Goal: Task Accomplishment & Management: Complete application form

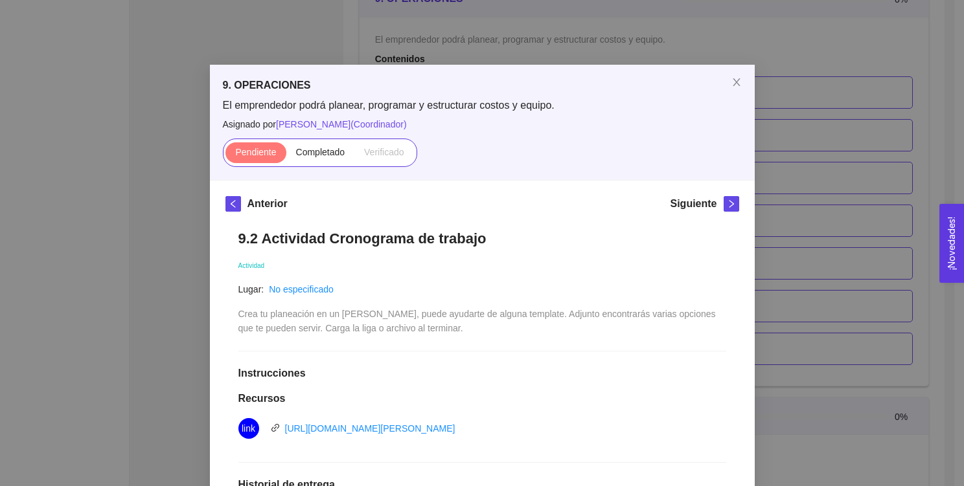
scroll to position [240, 0]
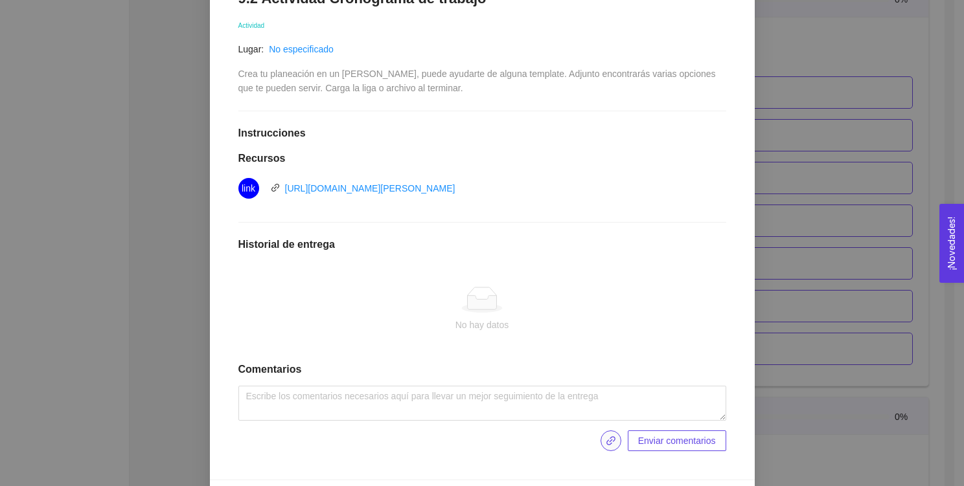
click at [608, 434] on button "button" at bounding box center [610, 441] width 21 height 21
click at [605, 442] on icon "link" at bounding box center [610, 441] width 10 height 10
click at [522, 383] on div "9.2 Actividad Cronograma de trabajo Actividad Lugar: No especificado Crea tu pl…" at bounding box center [482, 221] width 514 height 488
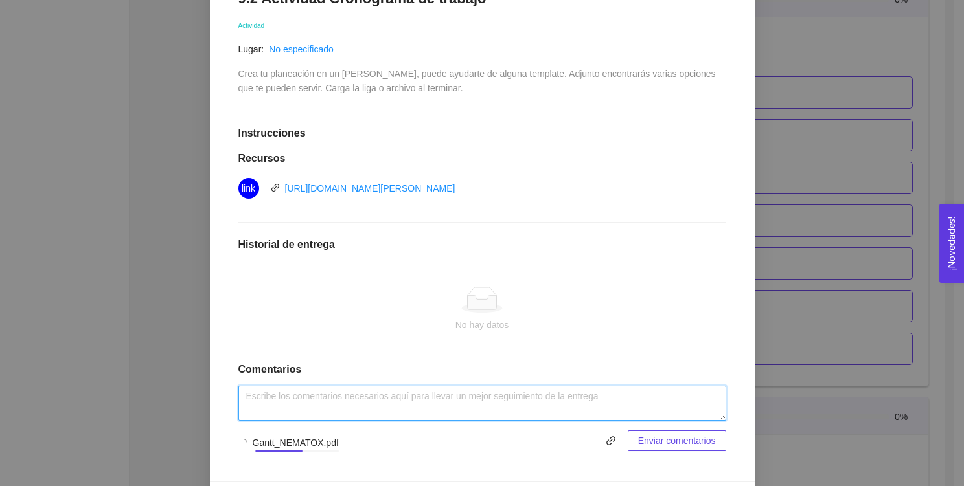
click at [521, 392] on textarea at bounding box center [482, 403] width 488 height 35
type textarea "Diagrama Gantt por parte de NEMATOX."
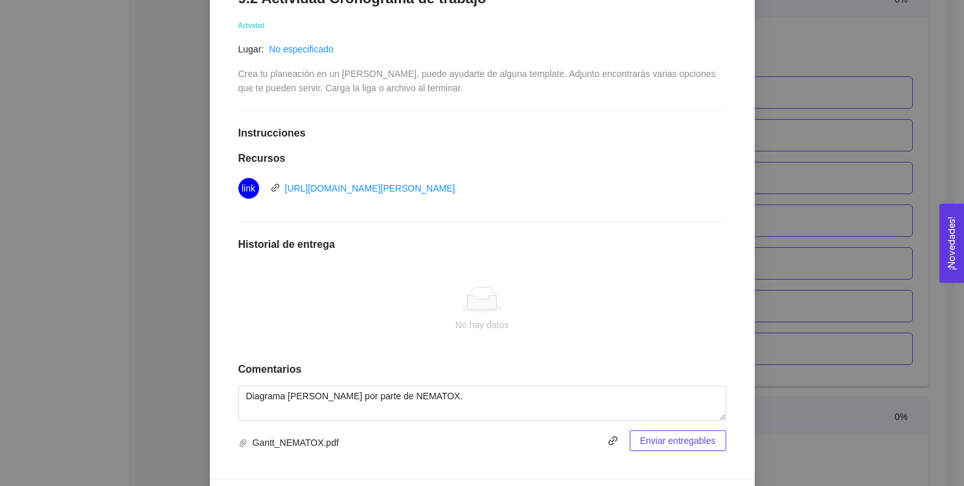
click at [664, 436] on span "Enviar entregables" at bounding box center [678, 441] width 76 height 14
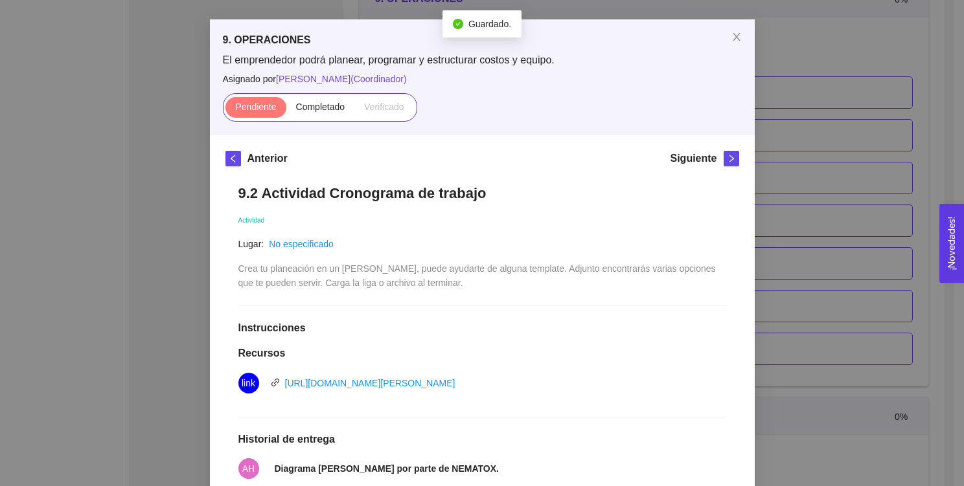
scroll to position [44, 0]
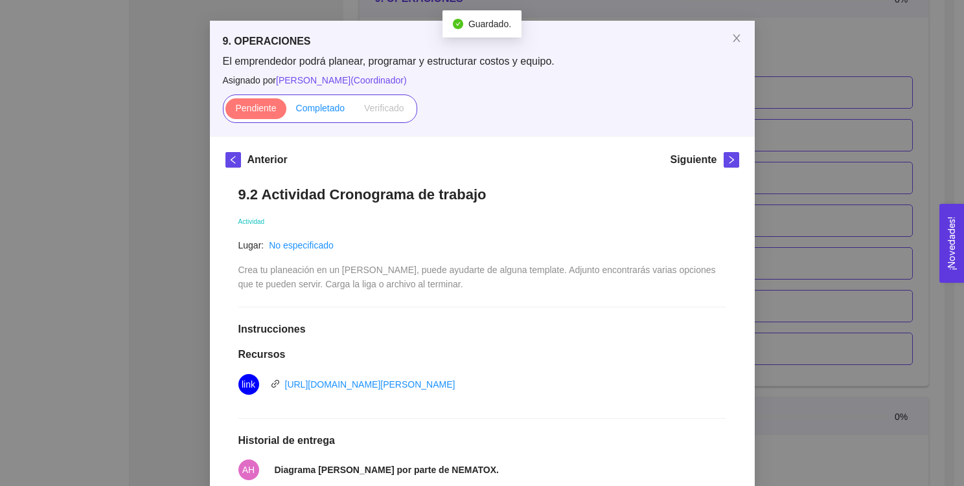
click at [319, 104] on span "Completado" at bounding box center [320, 108] width 49 height 10
click at [286, 111] on input "Completado" at bounding box center [286, 111] width 0 height 0
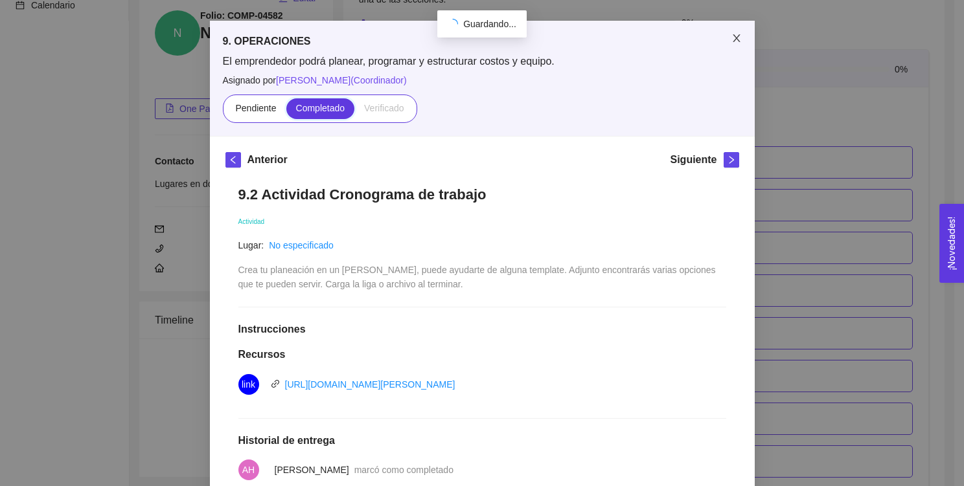
scroll to position [4370, 0]
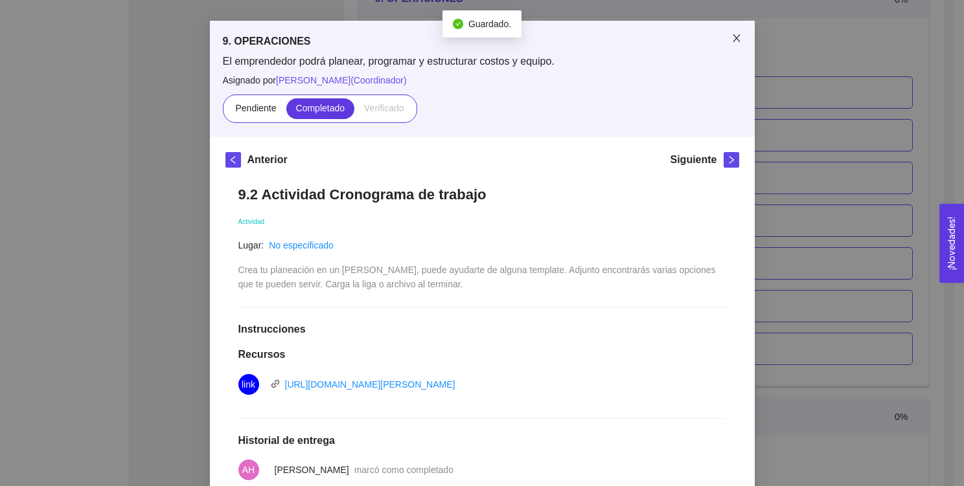
click at [730, 30] on span "Close" at bounding box center [736, 39] width 36 height 36
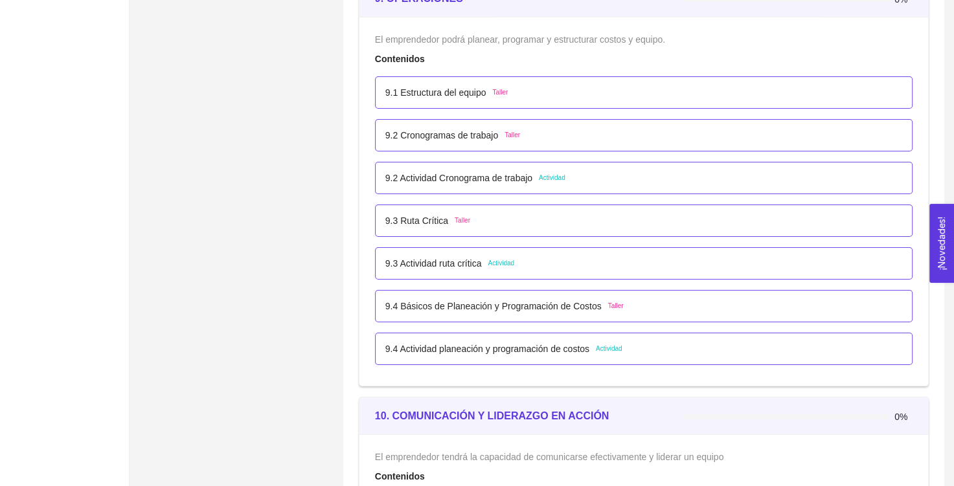
click at [500, 262] on span "Actividad" at bounding box center [501, 263] width 27 height 10
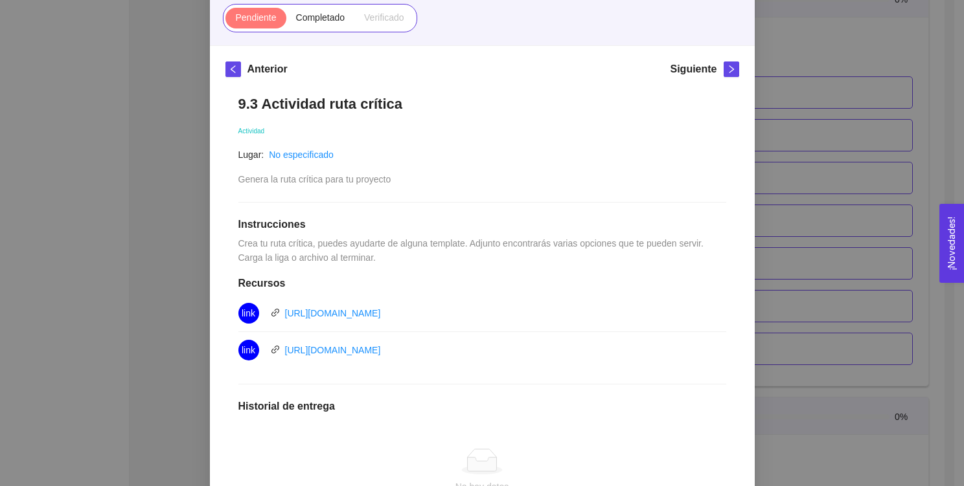
scroll to position [140, 0]
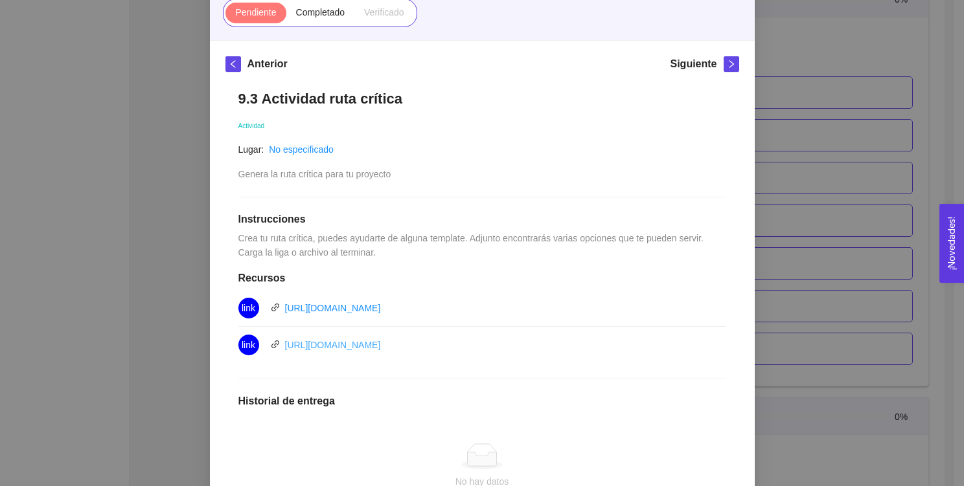
click at [381, 346] on link "[URL][DOMAIN_NAME]" at bounding box center [333, 345] width 96 height 10
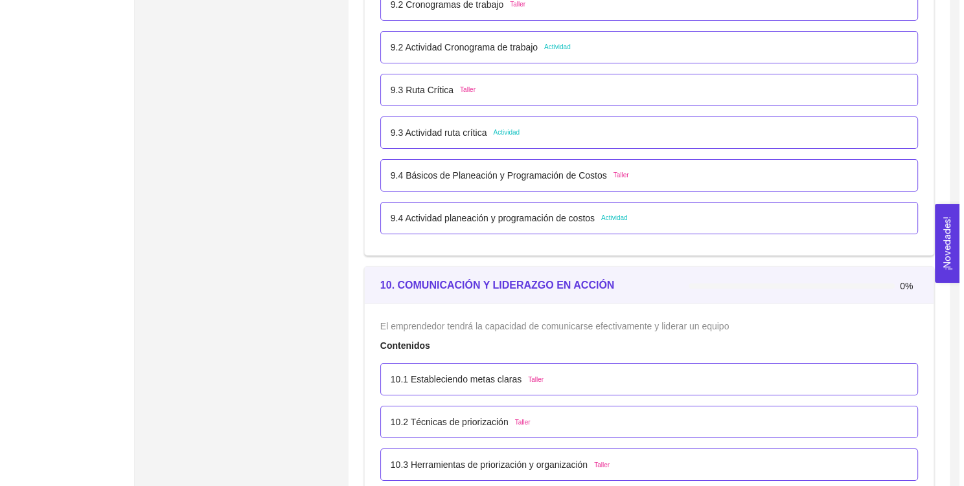
scroll to position [4437, 0]
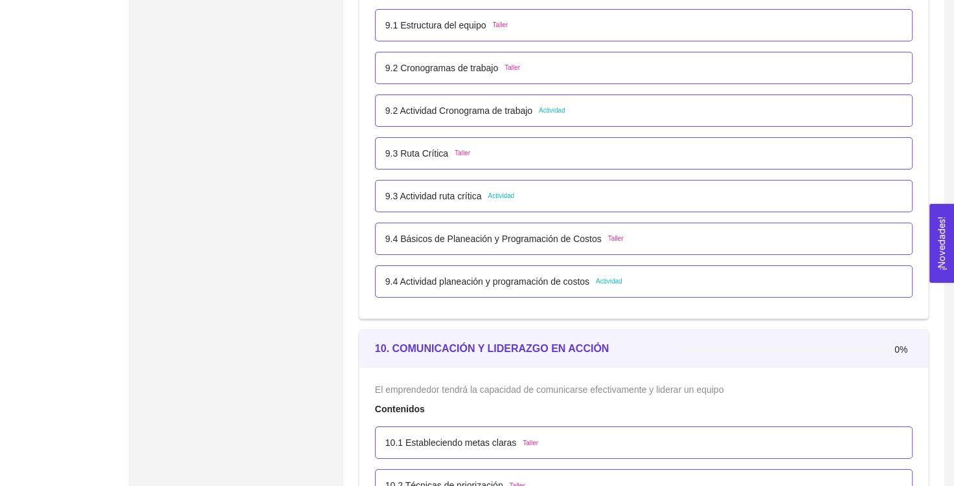
click at [449, 189] on p "9.3 Actividad ruta crítica" at bounding box center [433, 196] width 96 height 14
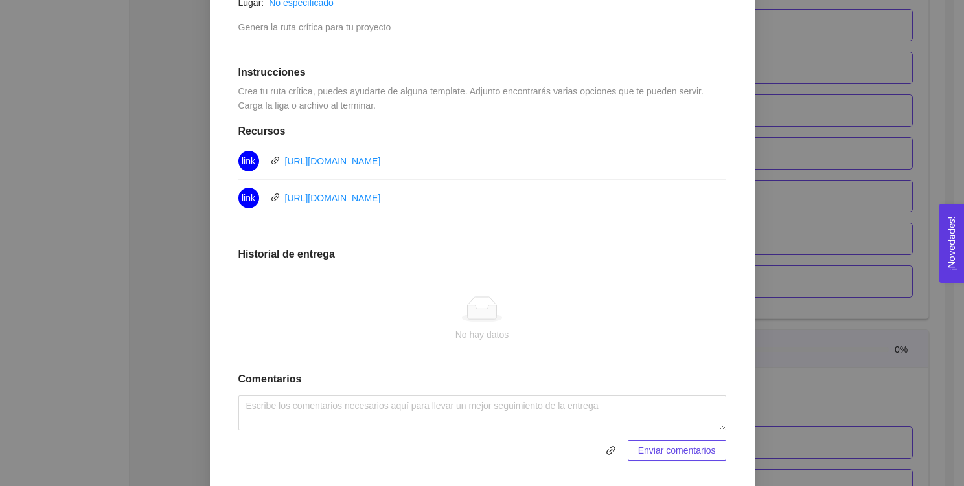
scroll to position [298, 0]
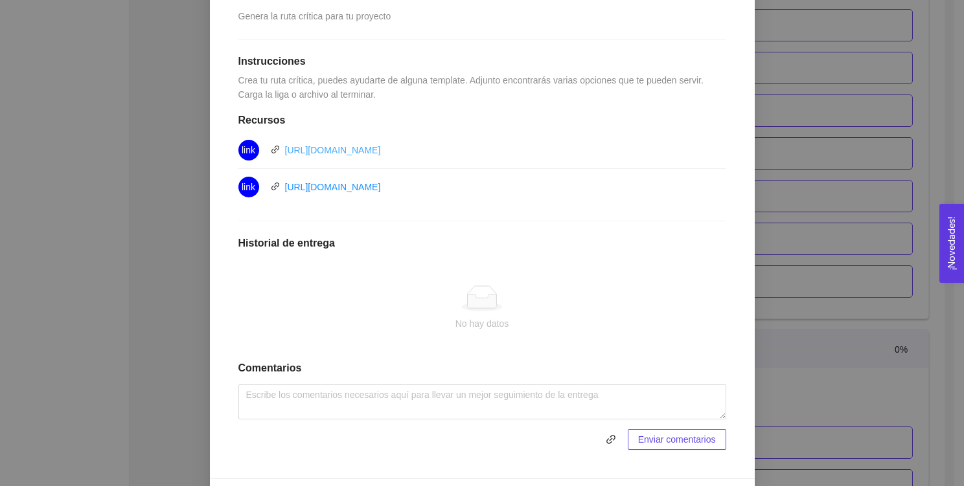
click at [350, 146] on link "[URL][DOMAIN_NAME]" at bounding box center [333, 150] width 96 height 10
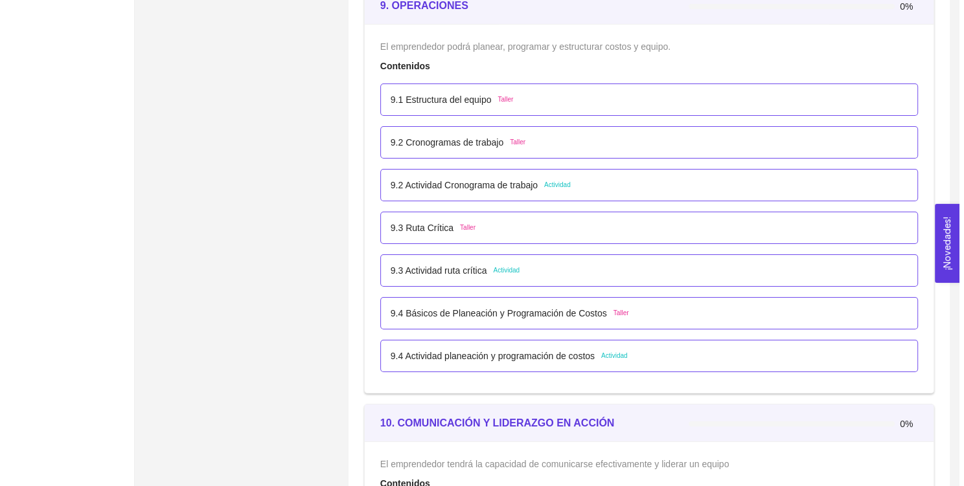
scroll to position [4368, 0]
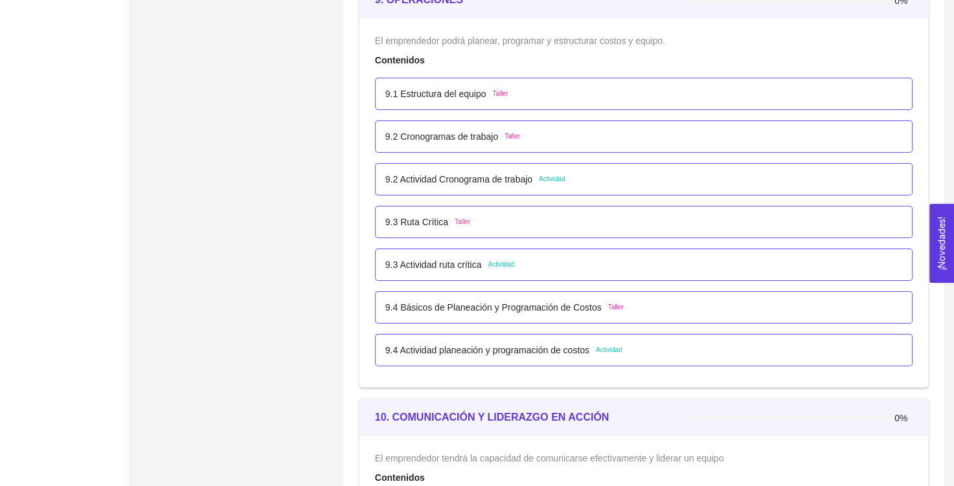
click at [457, 261] on p "9.3 Actividad ruta crítica" at bounding box center [433, 265] width 96 height 14
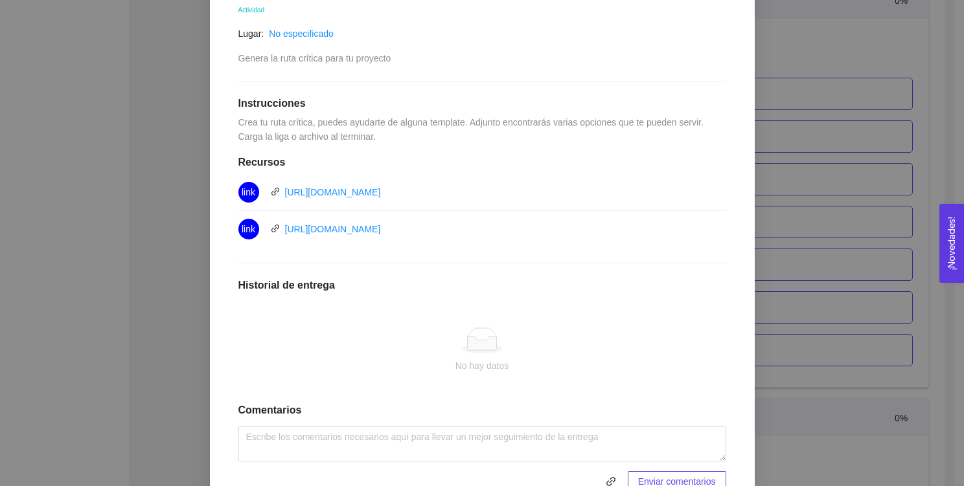
scroll to position [254, 0]
click at [381, 229] on link "[URL][DOMAIN_NAME]" at bounding box center [333, 230] width 96 height 10
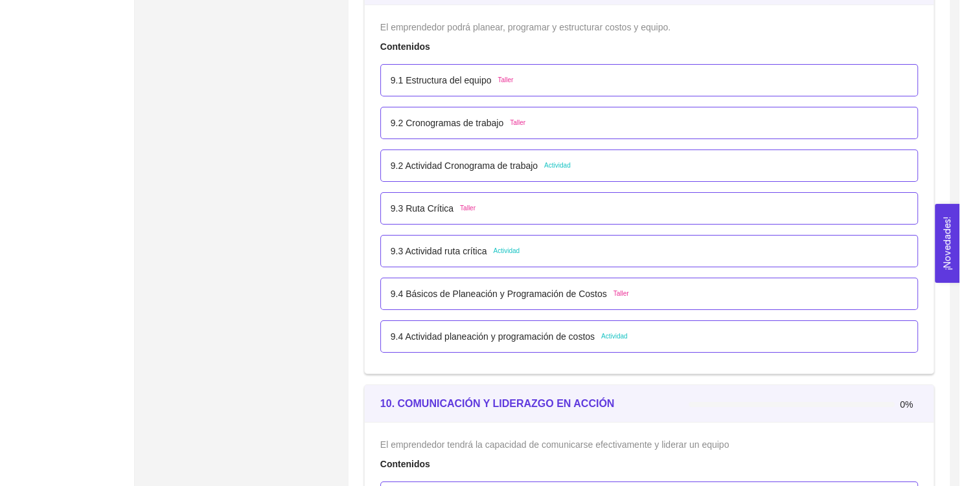
scroll to position [4383, 0]
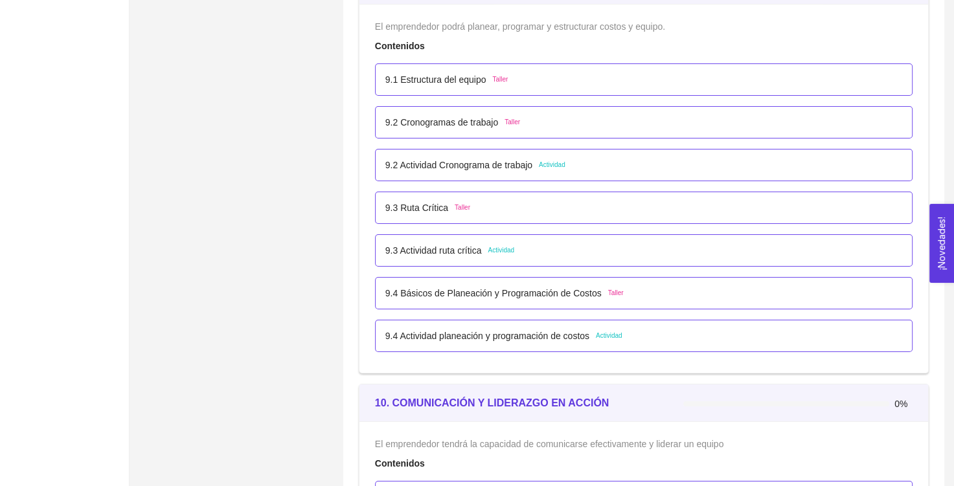
click at [425, 201] on p "9.3 Ruta Crítica" at bounding box center [416, 208] width 63 height 14
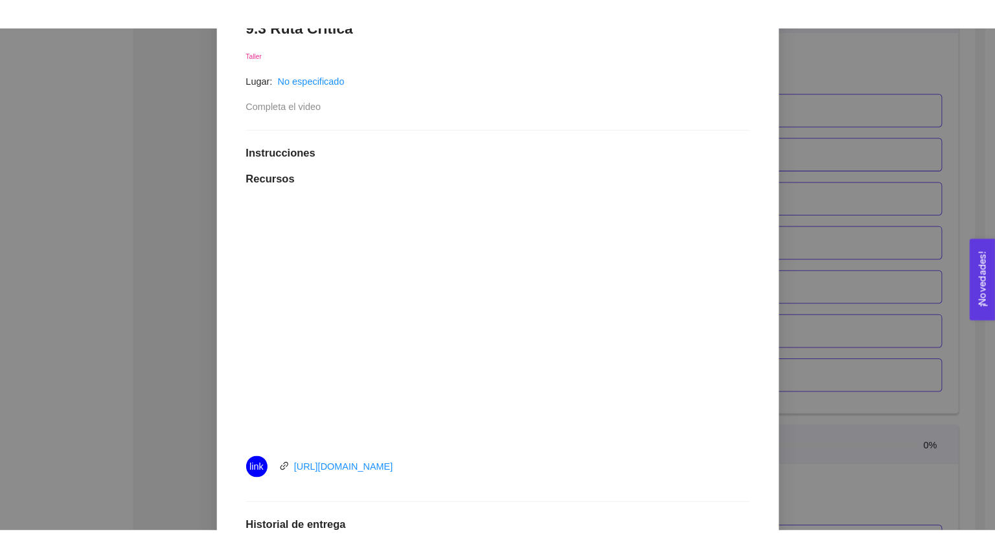
scroll to position [0, 0]
